Goal: Find specific page/section: Find specific page/section

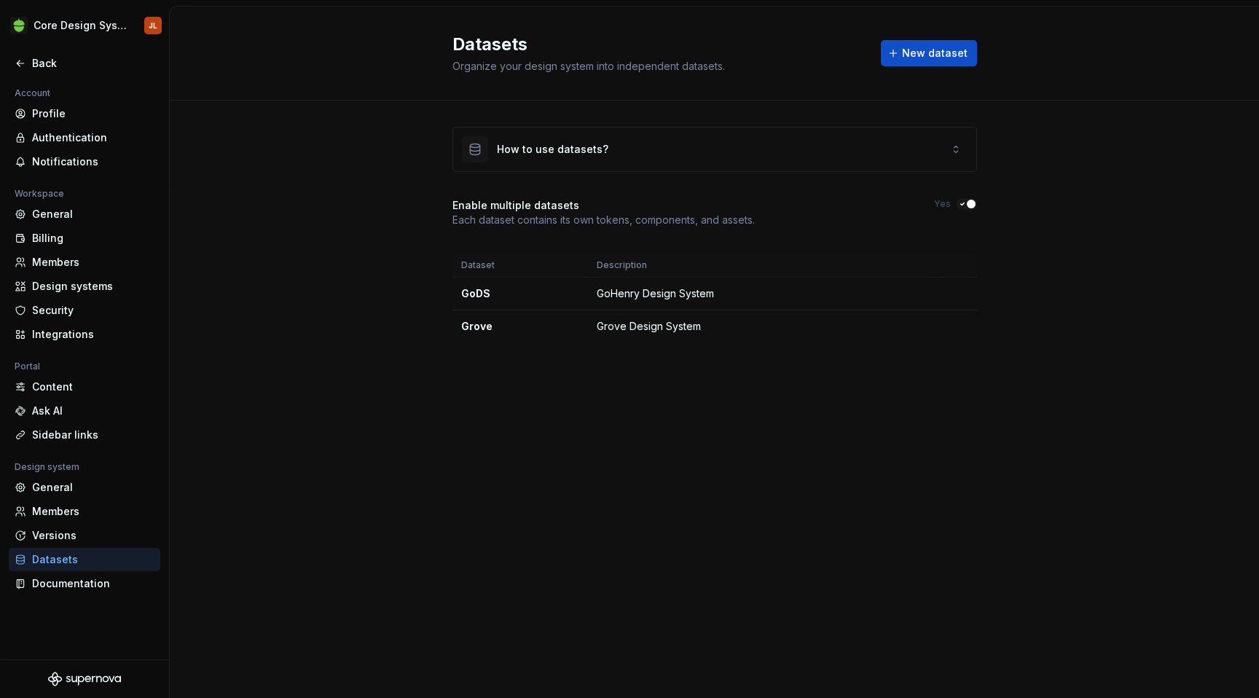
scroll to position [401, 0]
click at [31, 63] on div "Back" at bounding box center [85, 63] width 140 height 15
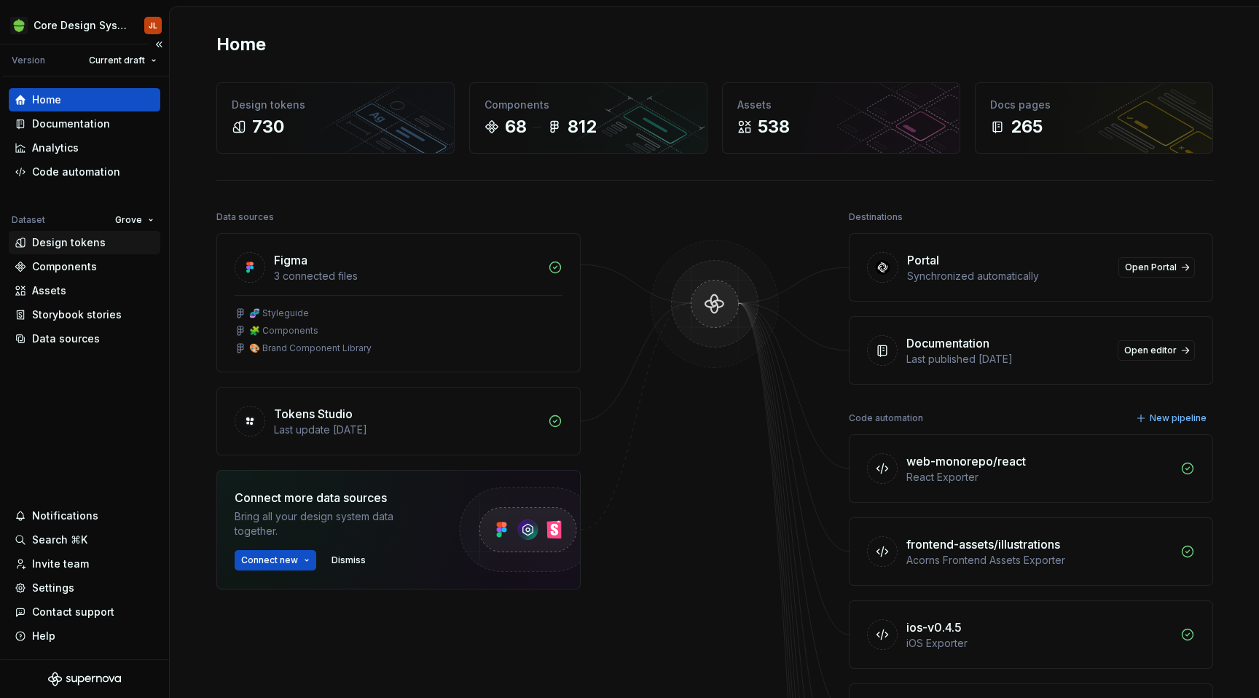
click at [66, 244] on div "Design tokens" at bounding box center [69, 242] width 74 height 15
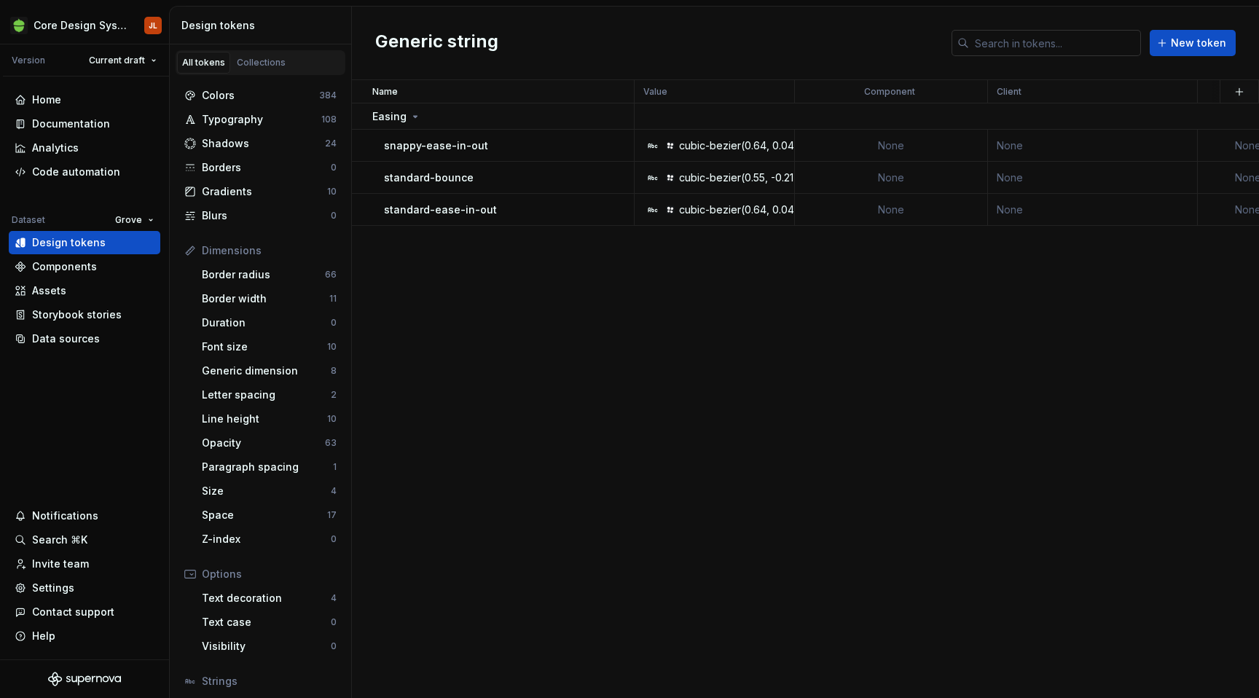
click at [1054, 43] on input "text" at bounding box center [1055, 43] width 172 height 26
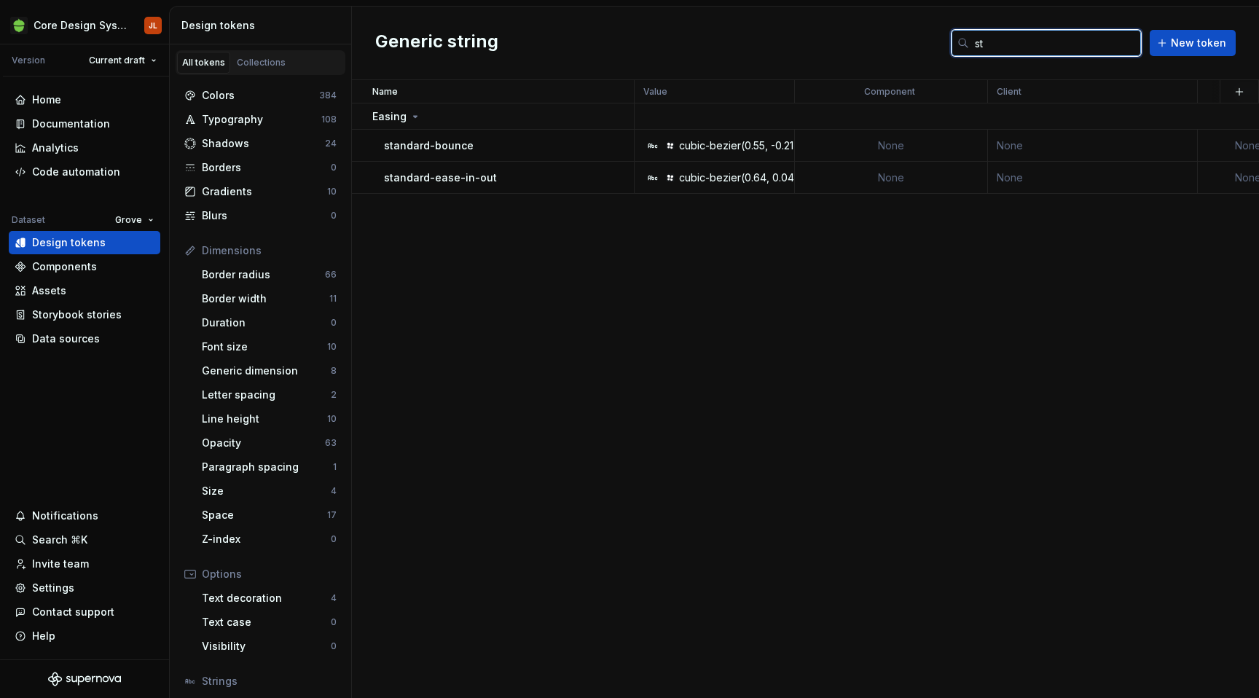
type input "s"
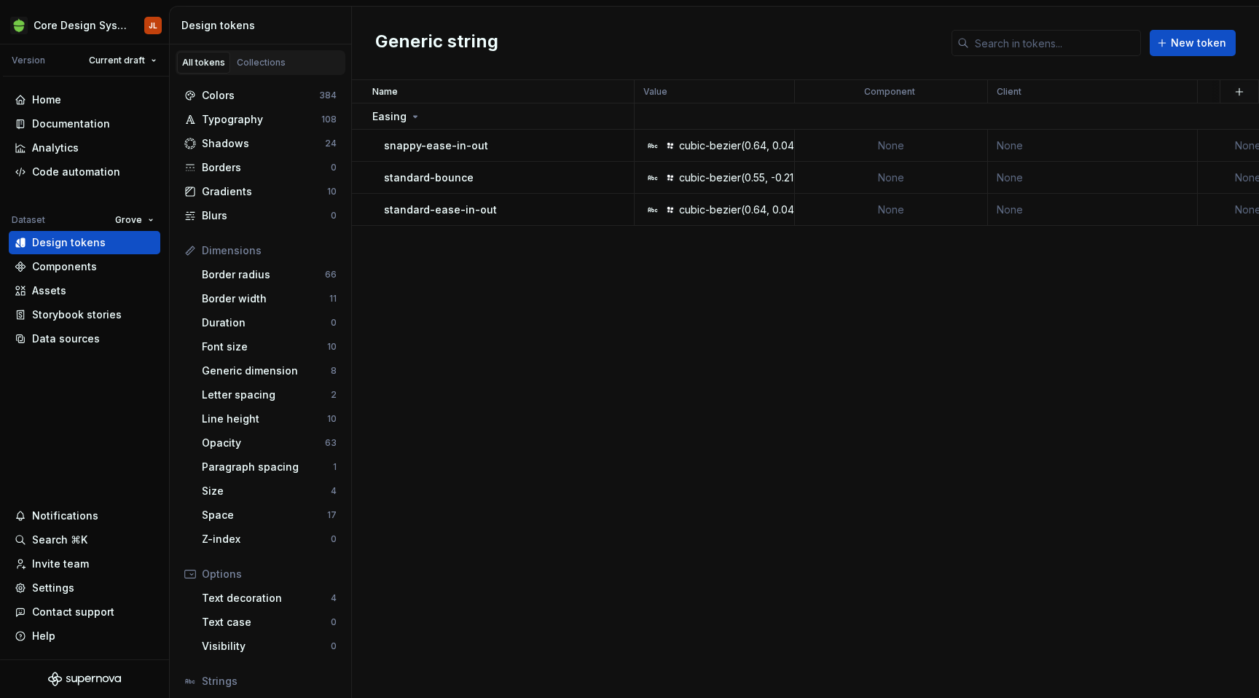
type textarea "*"
